Goal: Information Seeking & Learning: Learn about a topic

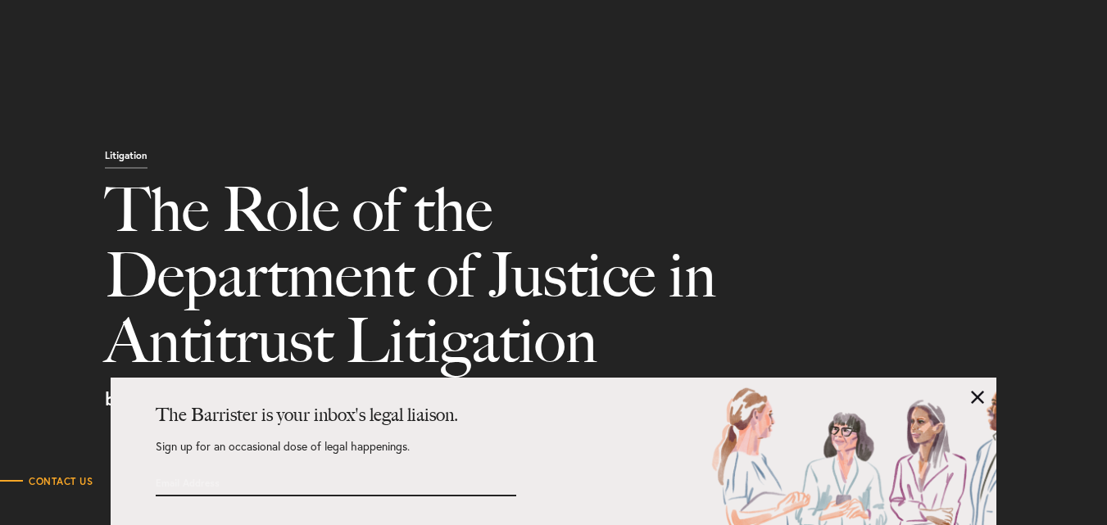
select select "IN"
select select "Austin"
select select "Business and Civil Litigation"
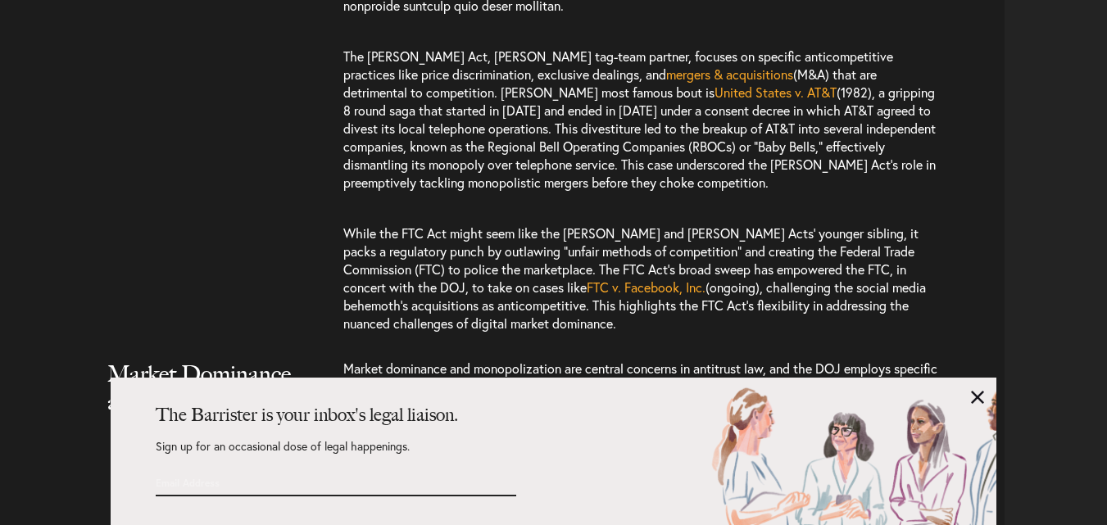
scroll to position [2917, 0]
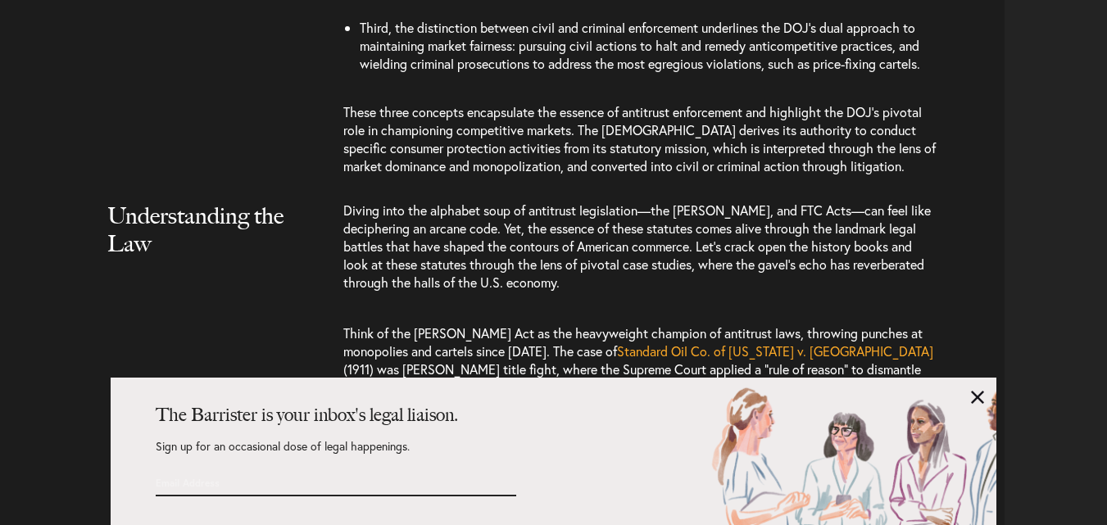
scroll to position [2426, 0]
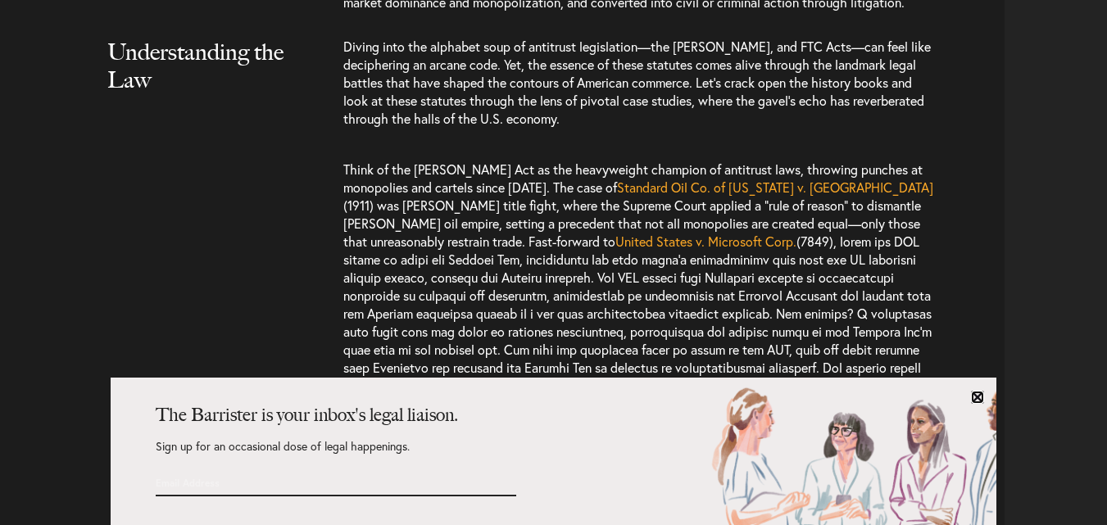
click at [978, 396] on link at bounding box center [977, 397] width 13 height 13
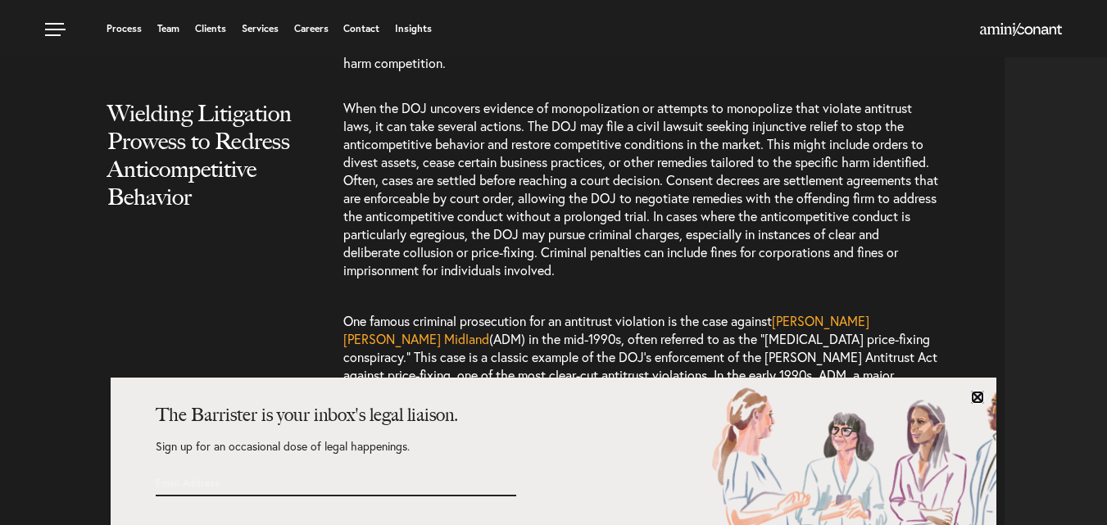
scroll to position [3491, 0]
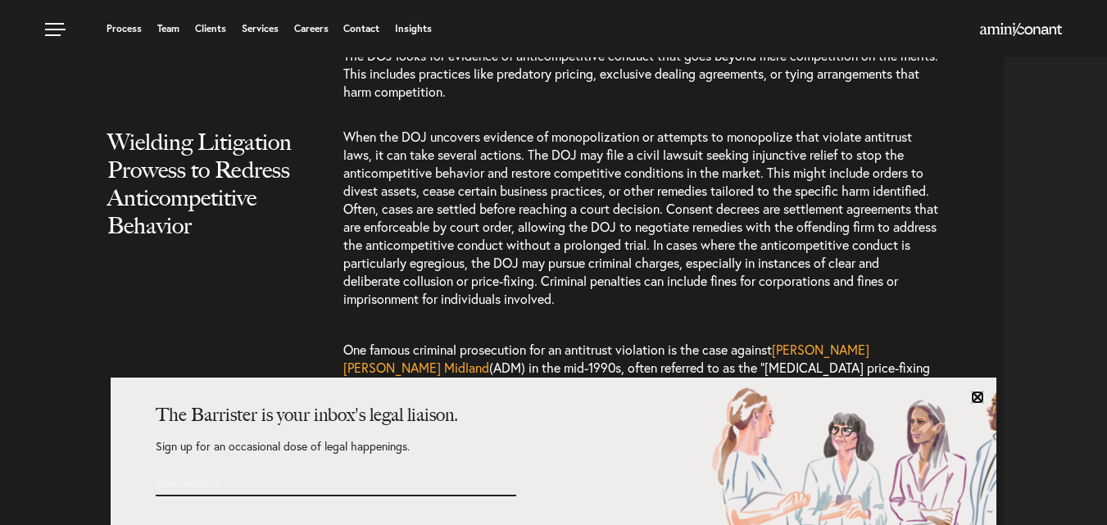
click at [971, 391] on link at bounding box center [977, 397] width 13 height 13
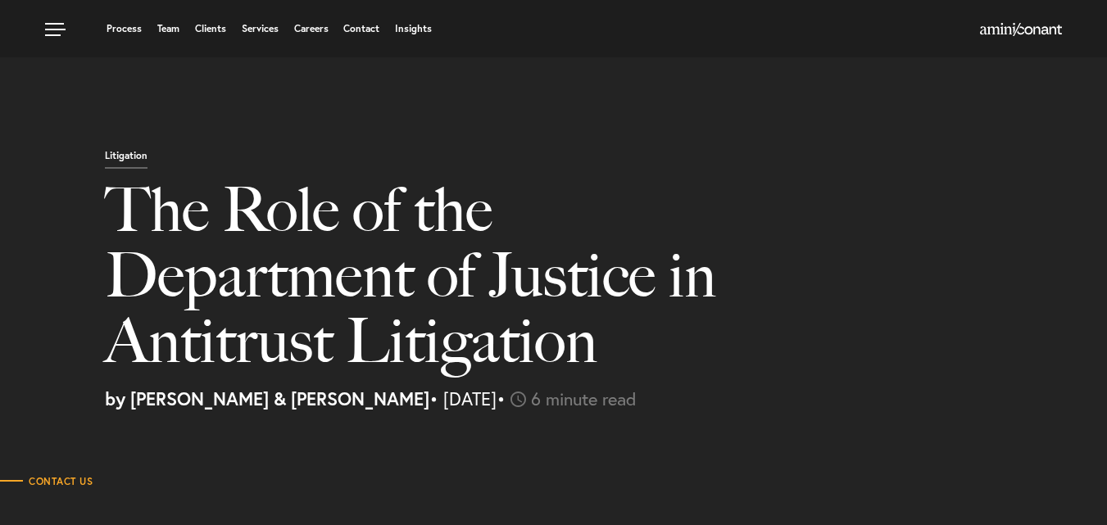
select select "IN"
select select "Austin"
select select "Business and Civil Litigation"
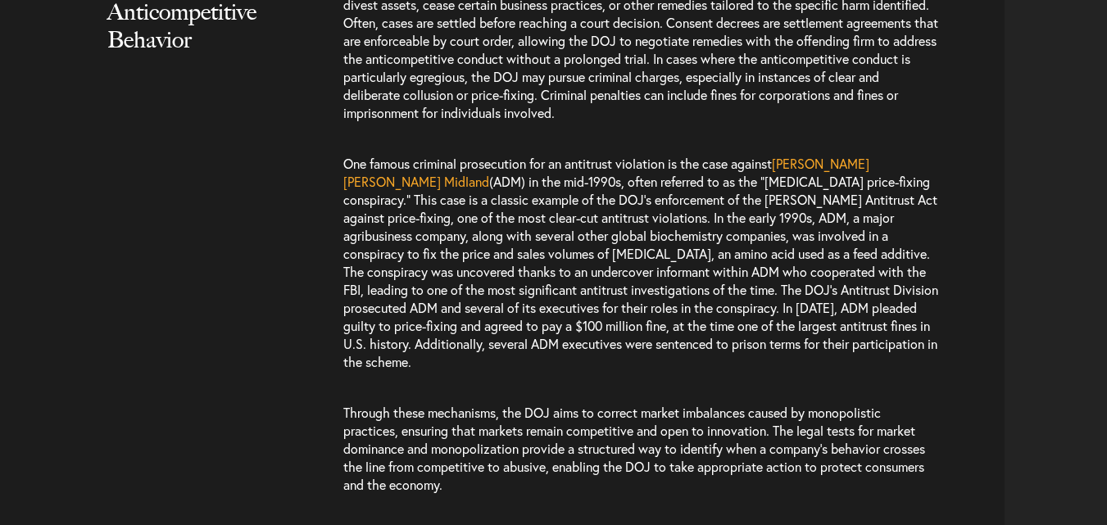
scroll to position [3688, 0]
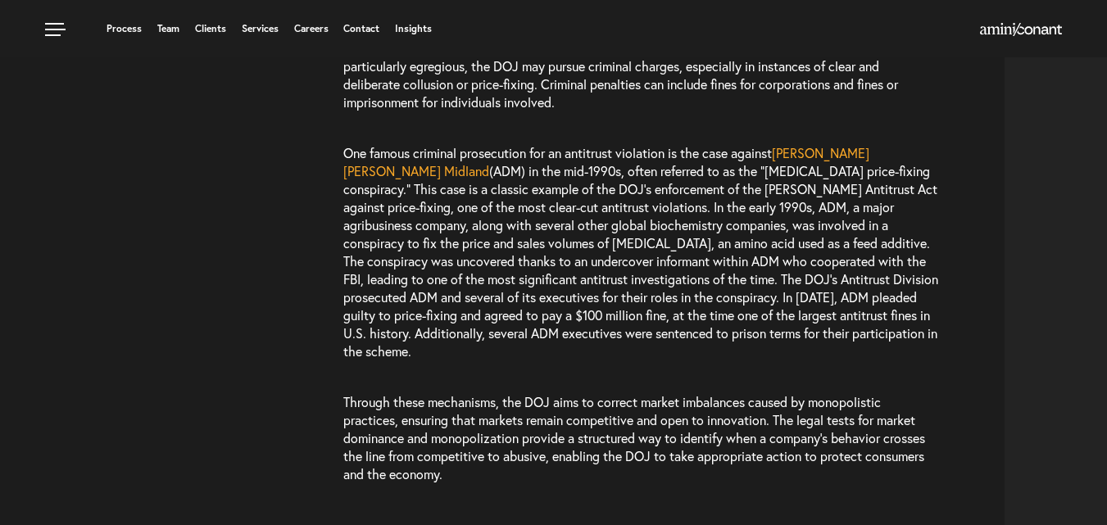
scroll to position [3229, 0]
